Goal: Information Seeking & Learning: Learn about a topic

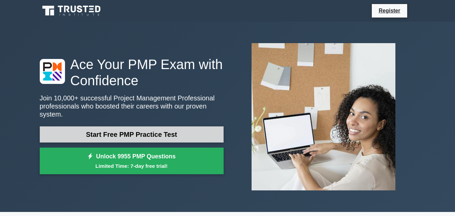
click at [148, 129] on link "Start Free PMP Practice Test" at bounding box center [132, 134] width 184 height 16
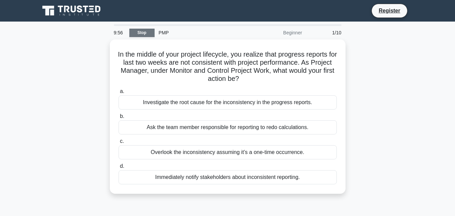
click at [146, 34] on link "Stop" at bounding box center [141, 33] width 25 height 8
